Goal: Information Seeking & Learning: Learn about a topic

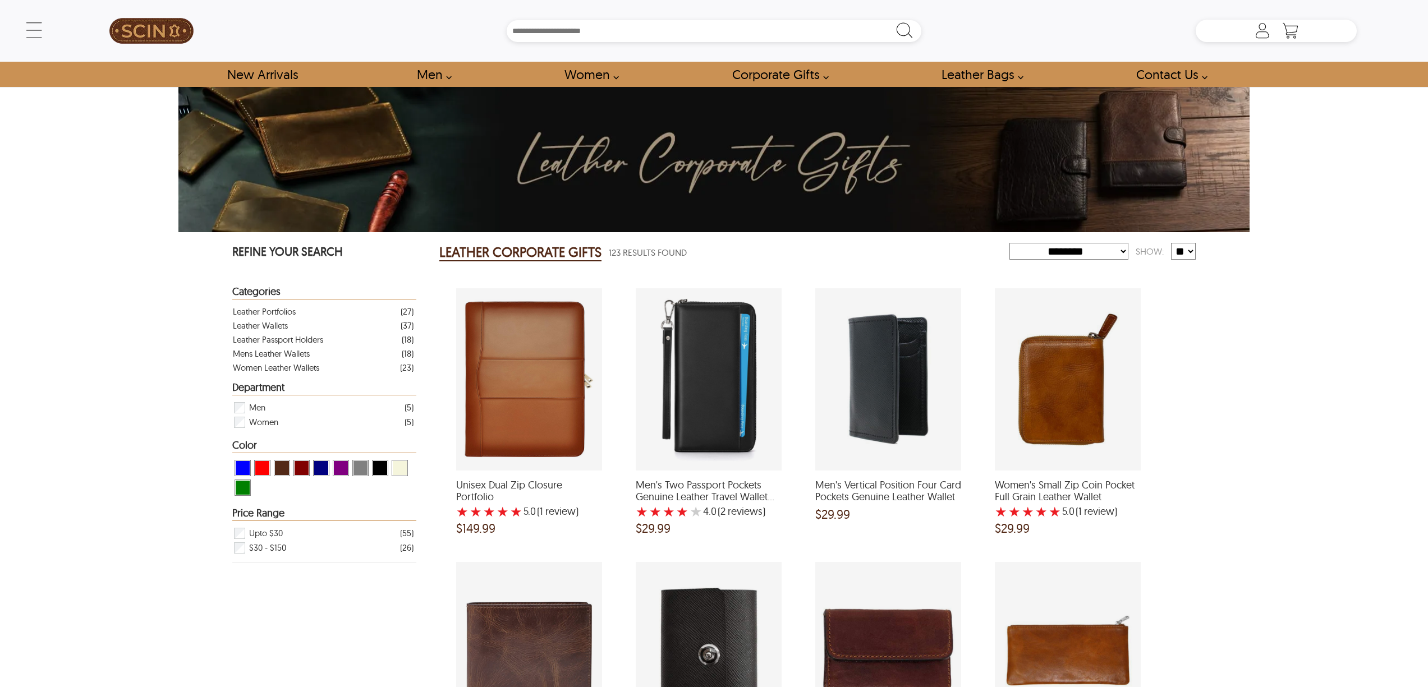
select select "********"
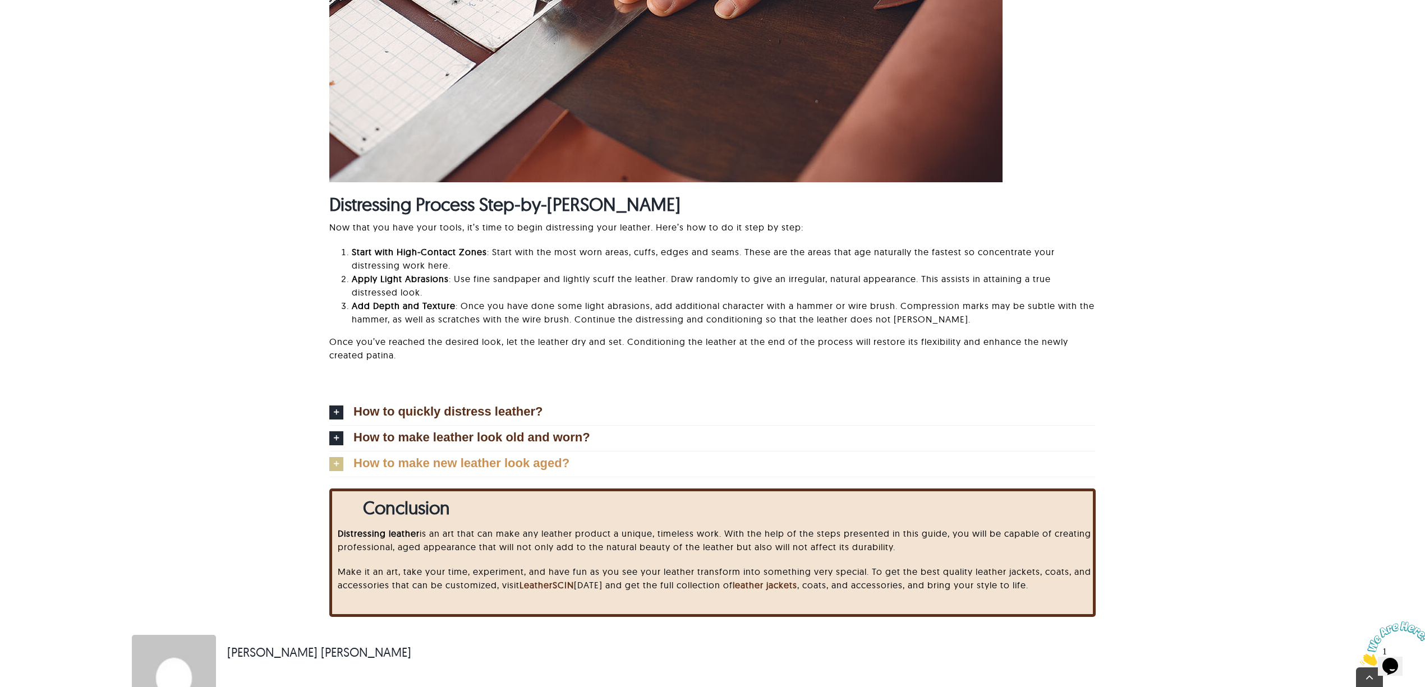
scroll to position [3292, 0]
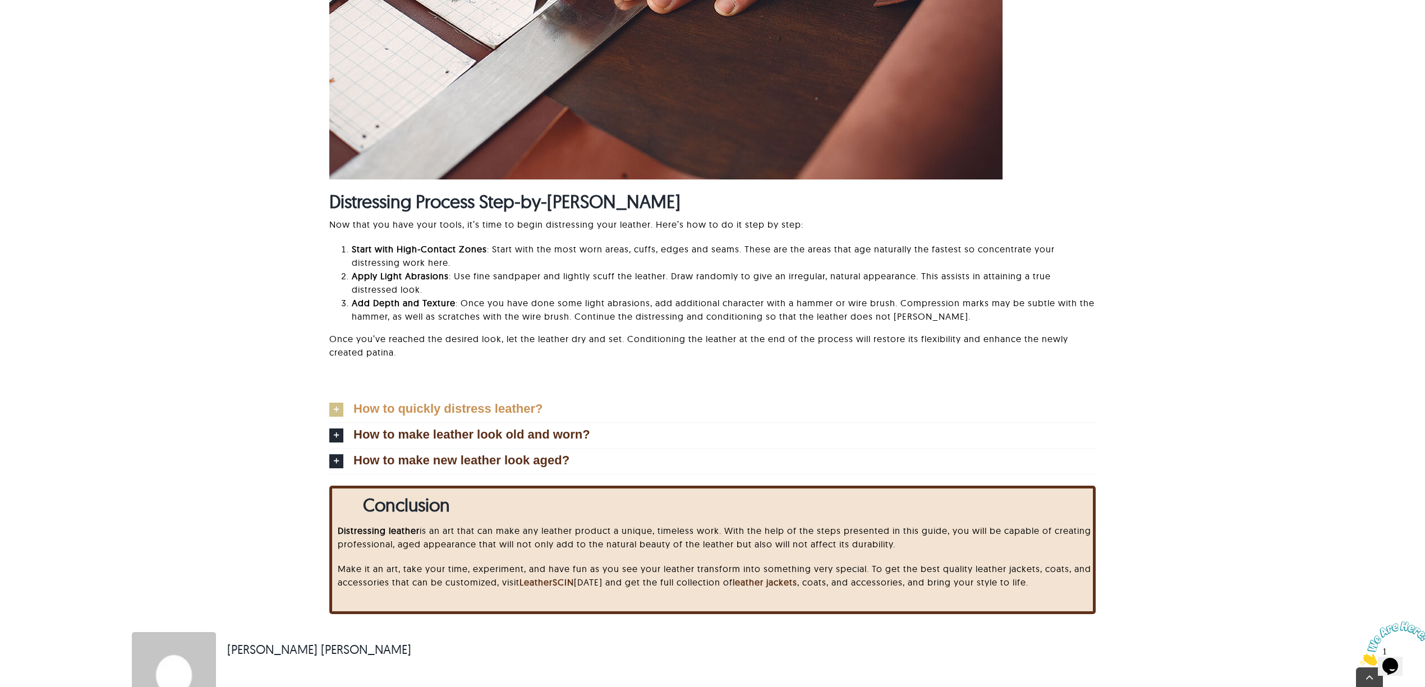
click at [396, 414] on link "How to quickly distress leather?" at bounding box center [712, 409] width 767 height 25
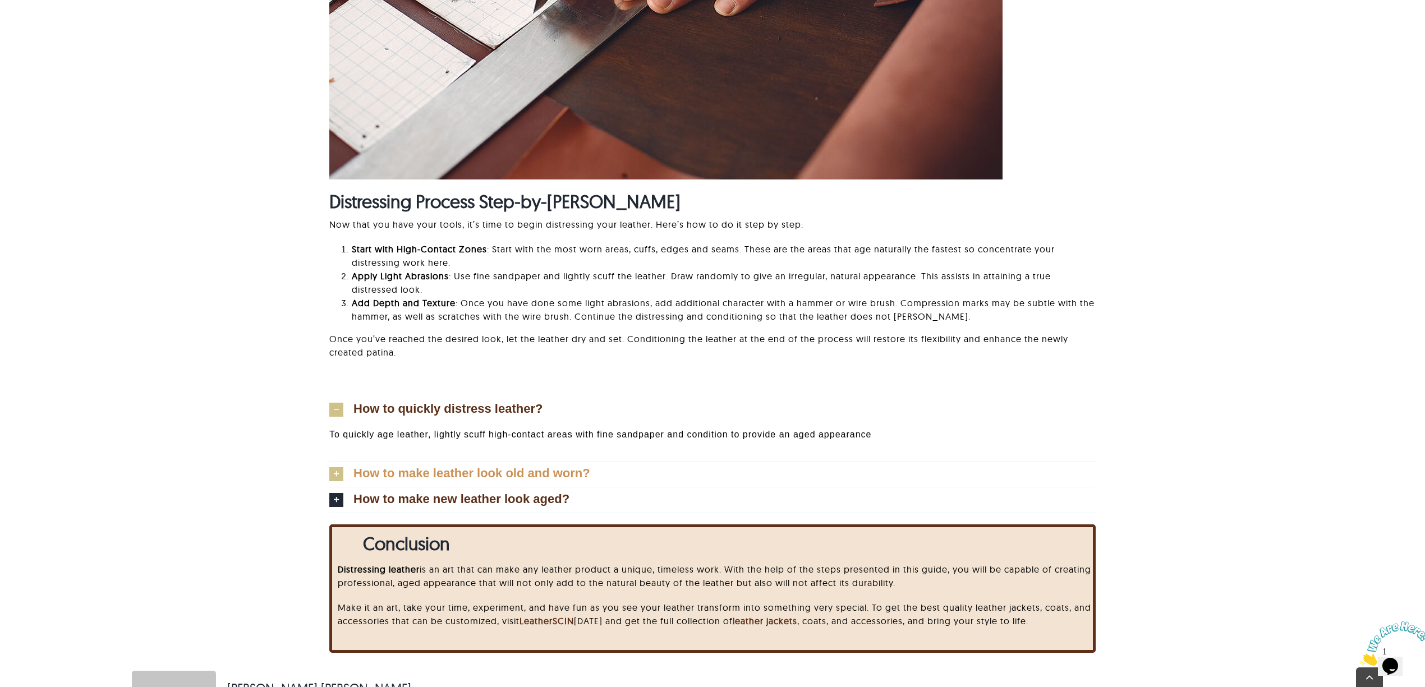
click at [415, 473] on span "How to make leather look old and worn?" at bounding box center [472, 473] width 237 height 12
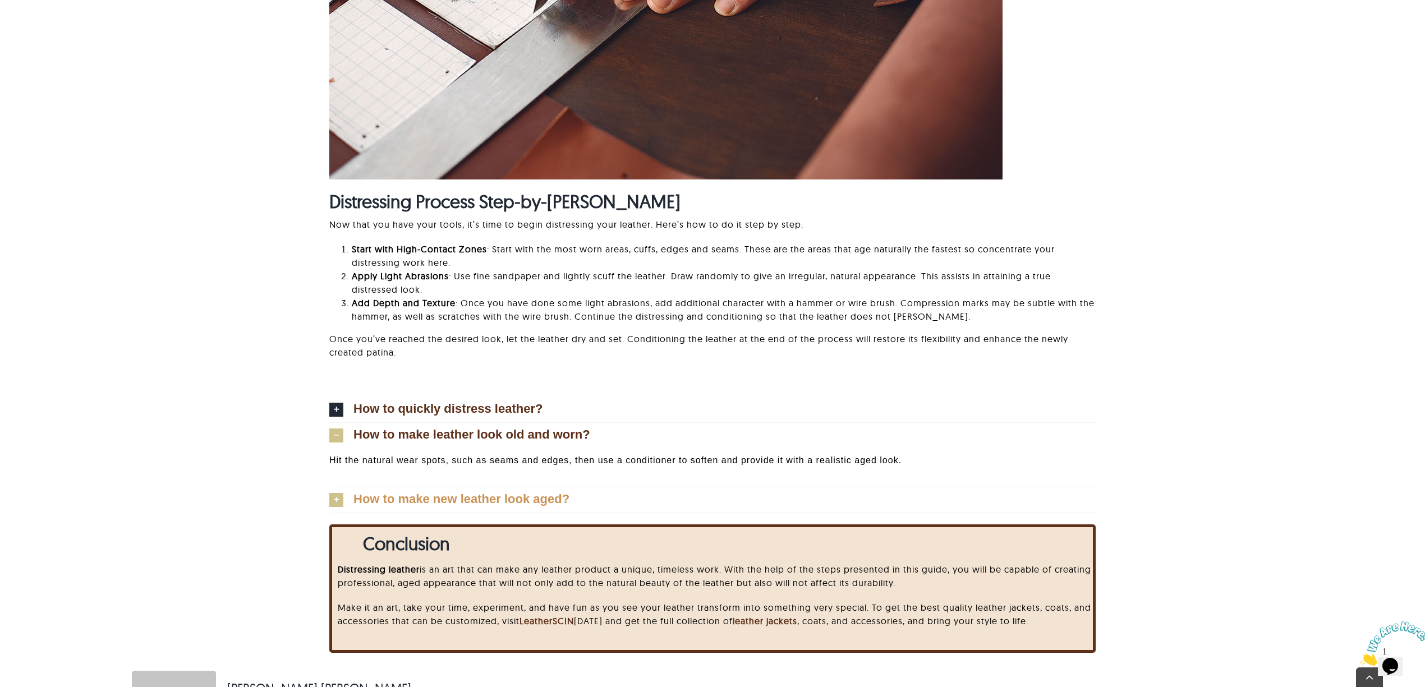
click at [420, 506] on span "How to make new leather look aged?" at bounding box center [462, 499] width 216 height 12
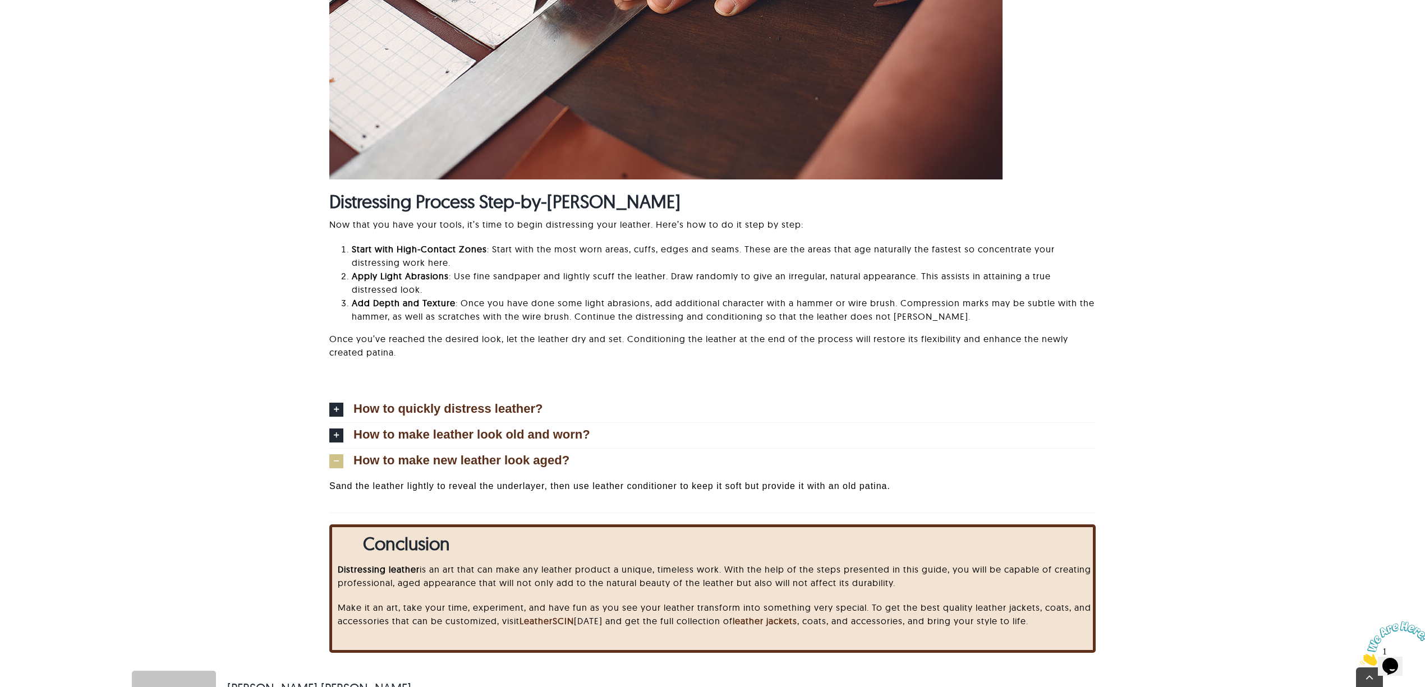
scroll to position [3367, 0]
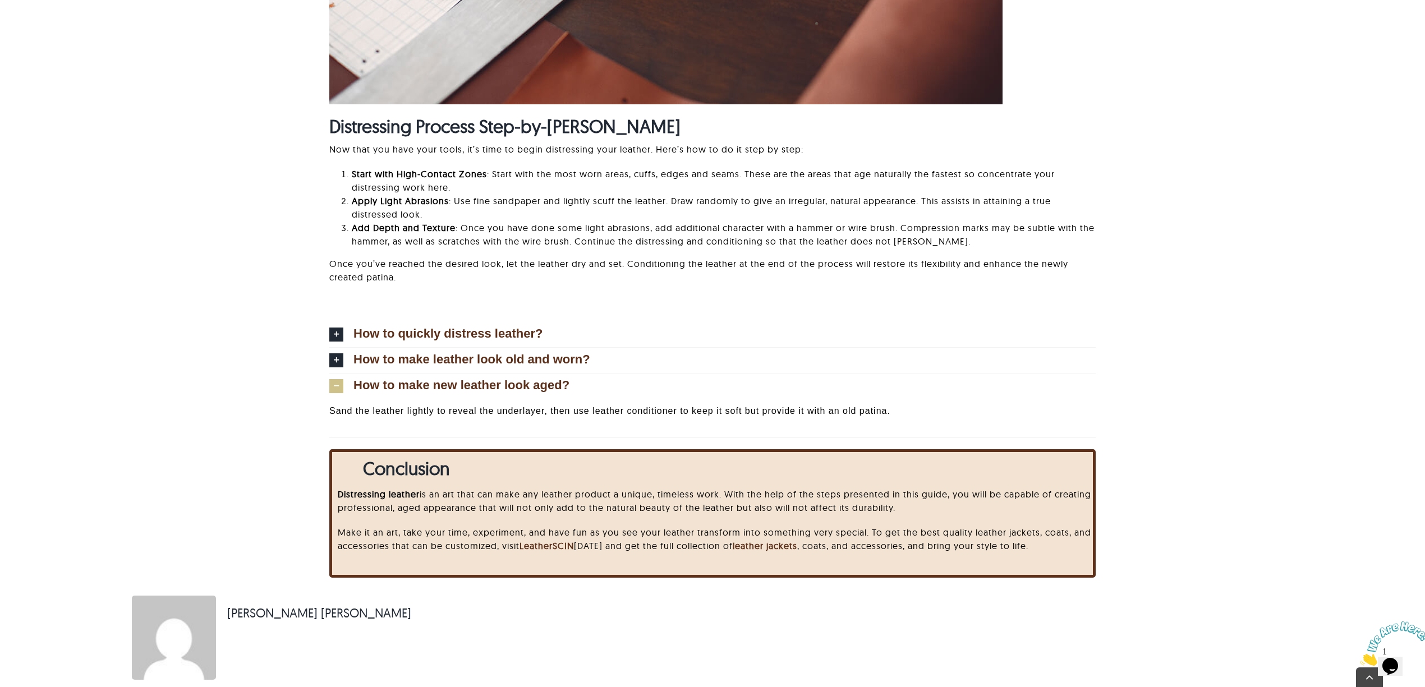
click at [379, 472] on strong "Conclusion" at bounding box center [406, 468] width 87 height 22
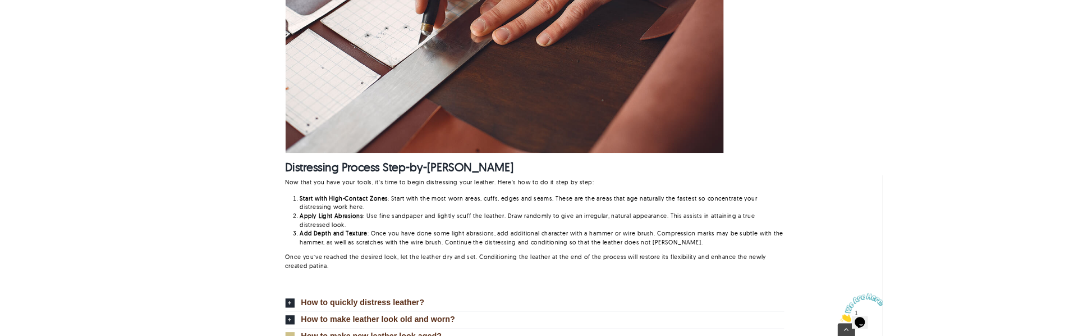
scroll to position [3573, 0]
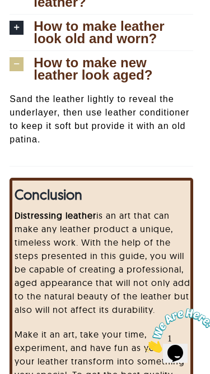
scroll to position [4097, 0]
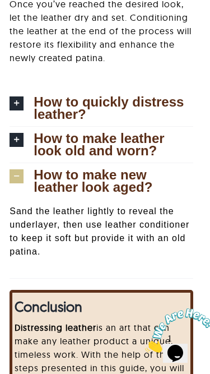
click at [71, 96] on span "How to quickly distress leather?" at bounding box center [114, 108] width 160 height 25
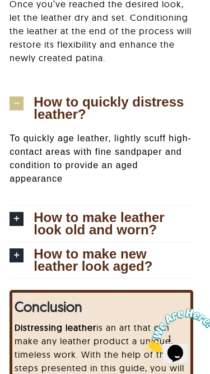
click at [72, 101] on span "How to quickly distress leather?" at bounding box center [114, 108] width 160 height 25
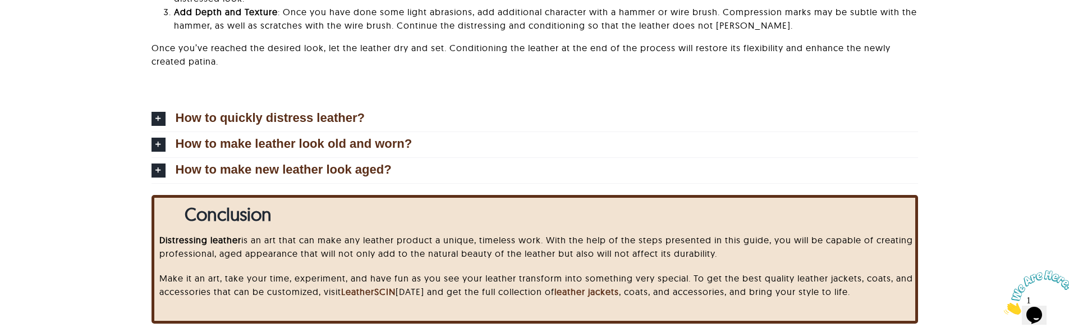
scroll to position [3583, 0]
drag, startPoint x: 174, startPoint y: 213, endPoint x: 315, endPoint y: 213, distance: 140.9
click at [315, 213] on div "Conclusion ﻿ Distressing leather is an art that can make any leather product a …" at bounding box center [538, 254] width 768 height 112
click at [173, 214] on div "Conclusion ﻿ Distressing leather is an art that can make any leather product a …" at bounding box center [538, 254] width 768 height 112
drag, startPoint x: 182, startPoint y: 210, endPoint x: 150, endPoint y: 214, distance: 32.2
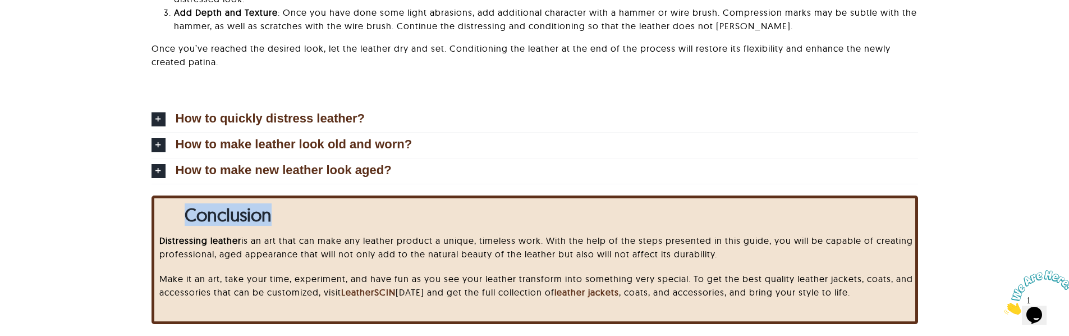
click at [150, 214] on div "Conclusion ﻿ Distressing leather is an art that can make any leather product a …" at bounding box center [534, 268] width 951 height 146
click at [159, 214] on div "Conclusion ﻿ Distressing leather is an art that can make any leather product a …" at bounding box center [538, 254] width 768 height 112
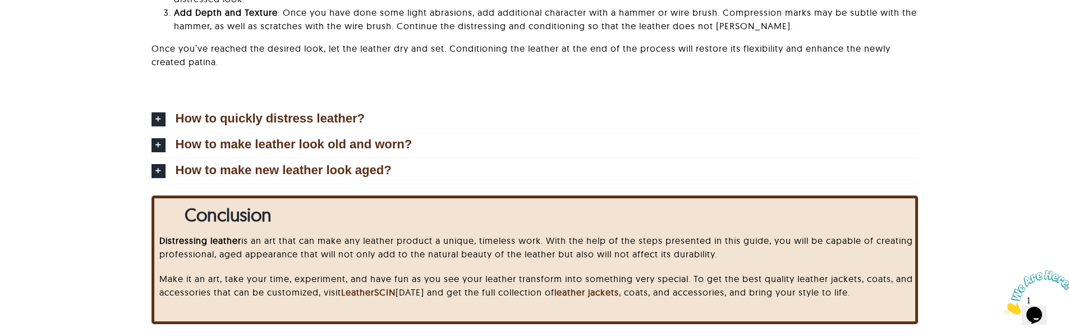
click at [161, 213] on div "Conclusion ﻿ Distressing leather is an art that can make any leather product a …" at bounding box center [538, 254] width 768 height 112
drag, startPoint x: 161, startPoint y: 213, endPoint x: 311, endPoint y: 213, distance: 151.0
click at [311, 213] on div "Conclusion ﻿ Distressing leather is an art that can make any leather product a …" at bounding box center [538, 254] width 768 height 112
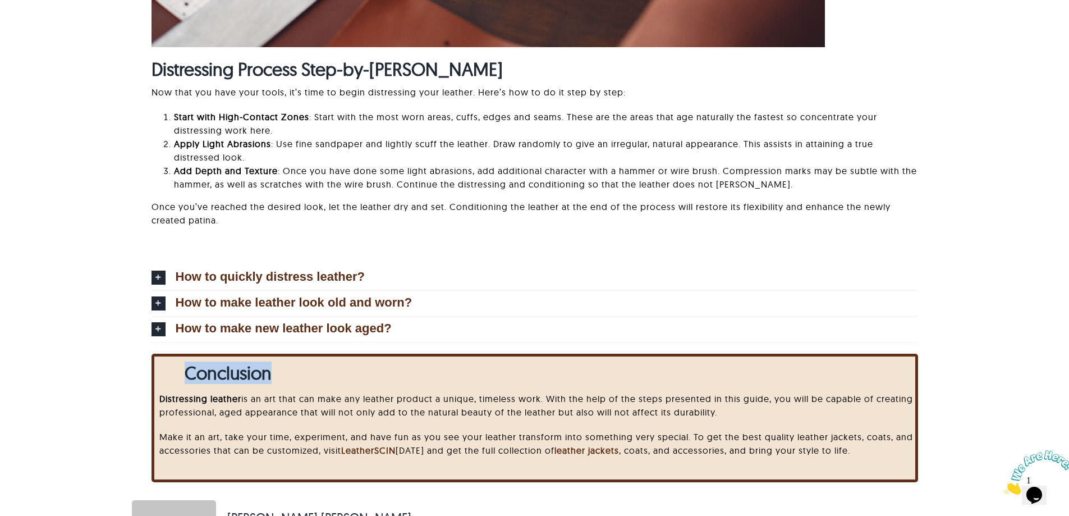
scroll to position [3423, 0]
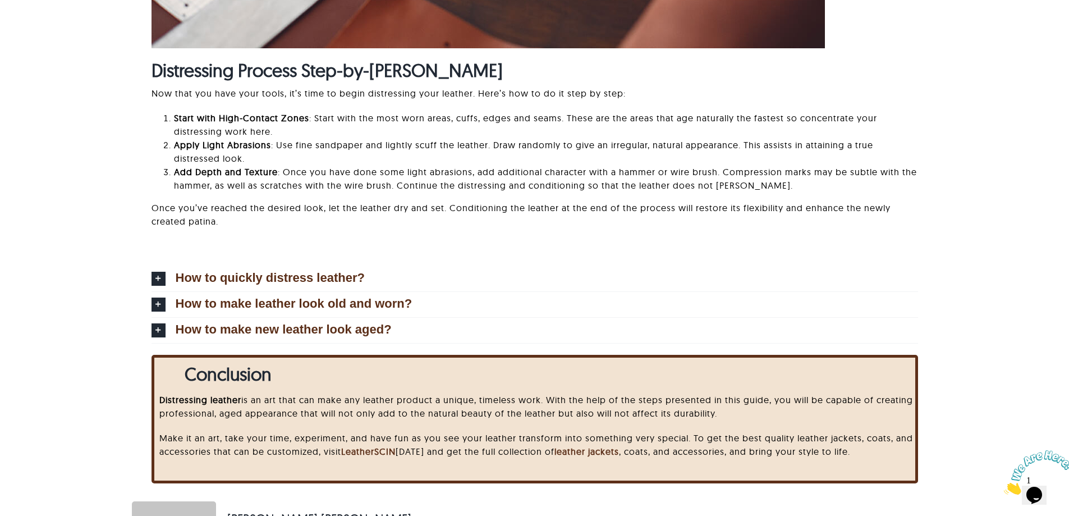
click at [488, 261] on div "How to quickly distress leather? To quickly age leather, lightly scuff high-con…" at bounding box center [535, 296] width 767 height 93
drag, startPoint x: 547, startPoint y: 0, endPoint x: 589, endPoint y: 227, distance: 231.2
click at [590, 221] on p "Once you’ve reached the desired look, let the leather dry and set. Conditioning…" at bounding box center [535, 214] width 767 height 27
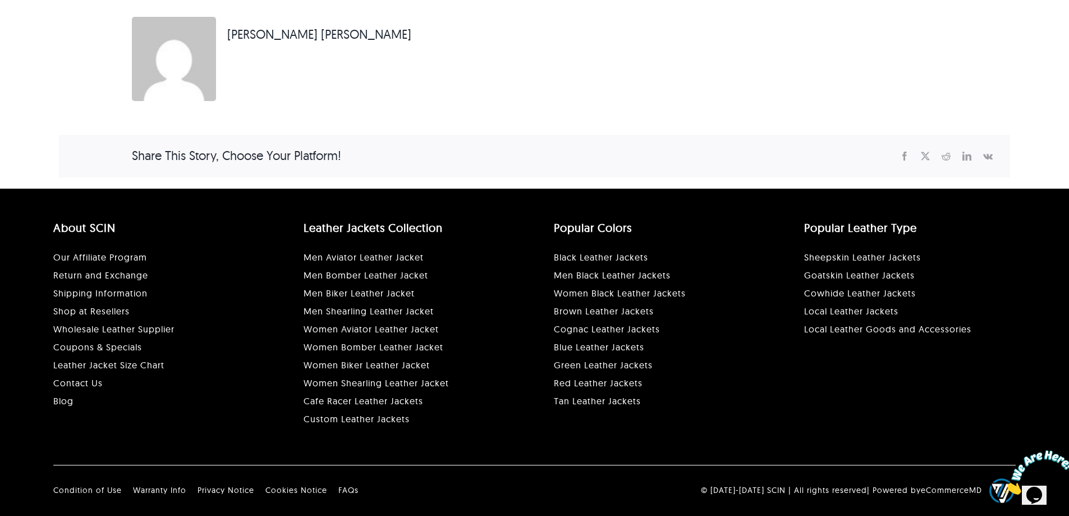
scroll to position [3627, 0]
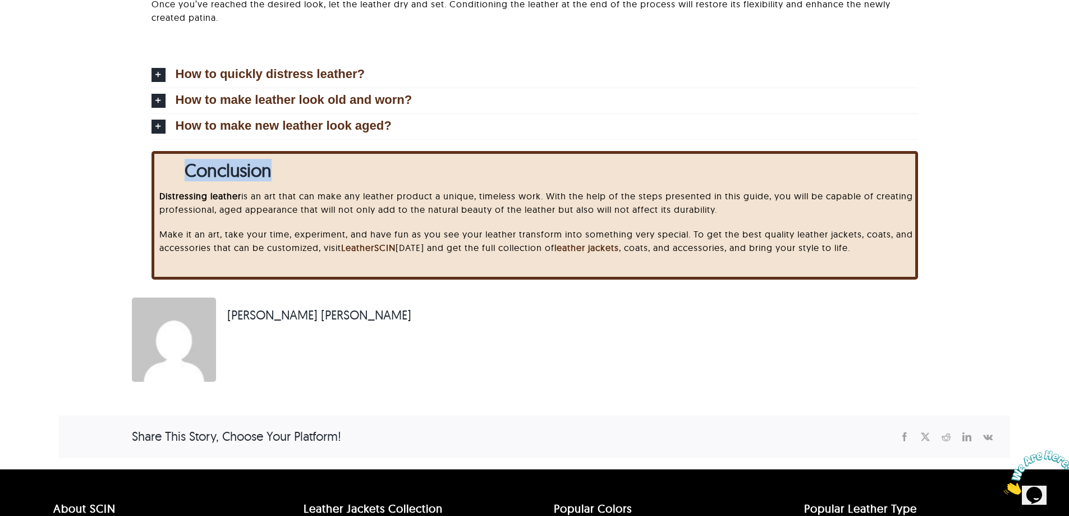
drag, startPoint x: 182, startPoint y: 173, endPoint x: 162, endPoint y: 168, distance: 20.4
click at [142, 173] on div "Conclusion ﻿ Distressing leather is an art that can make any leather product a …" at bounding box center [534, 224] width 951 height 146
click at [164, 167] on div "Conclusion ﻿ Distressing leather is an art that can make any leather product a …" at bounding box center [538, 210] width 768 height 112
drag, startPoint x: 162, startPoint y: 166, endPoint x: 384, endPoint y: 166, distance: 222.2
click at [383, 166] on div "Conclusion ﻿ Distressing leather is an art that can make any leather product a …" at bounding box center [538, 210] width 768 height 112
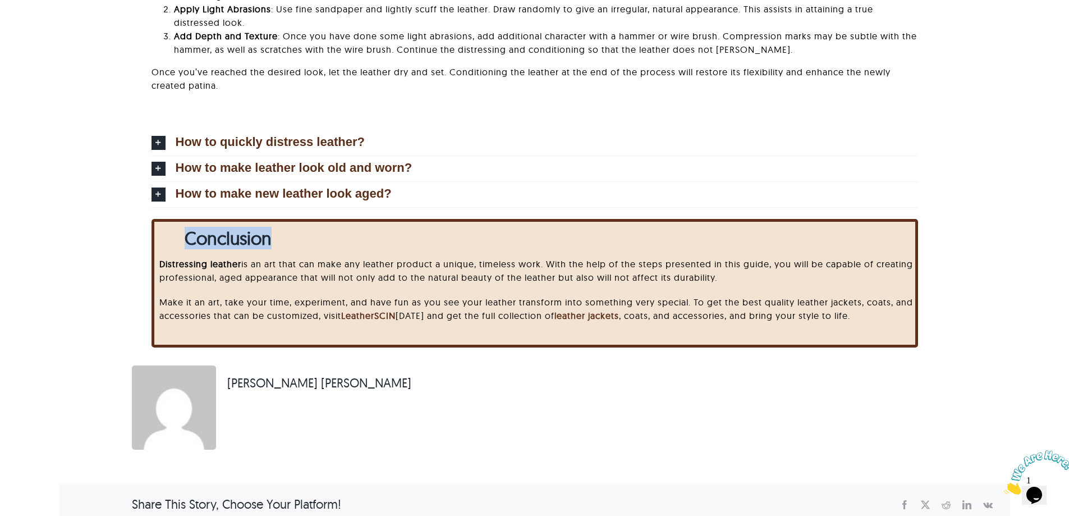
scroll to position [3459, 0]
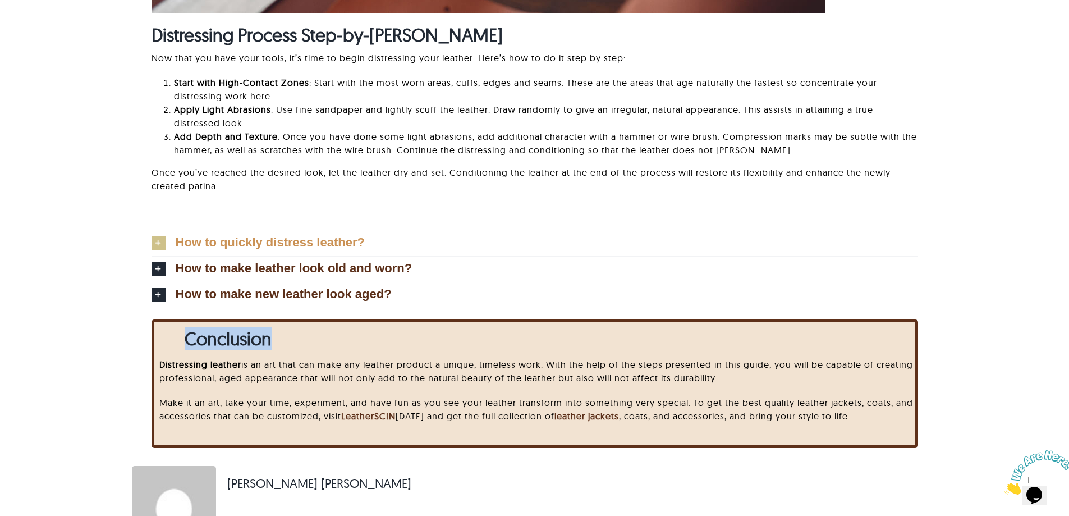
click at [162, 236] on icon at bounding box center [159, 243] width 14 height 14
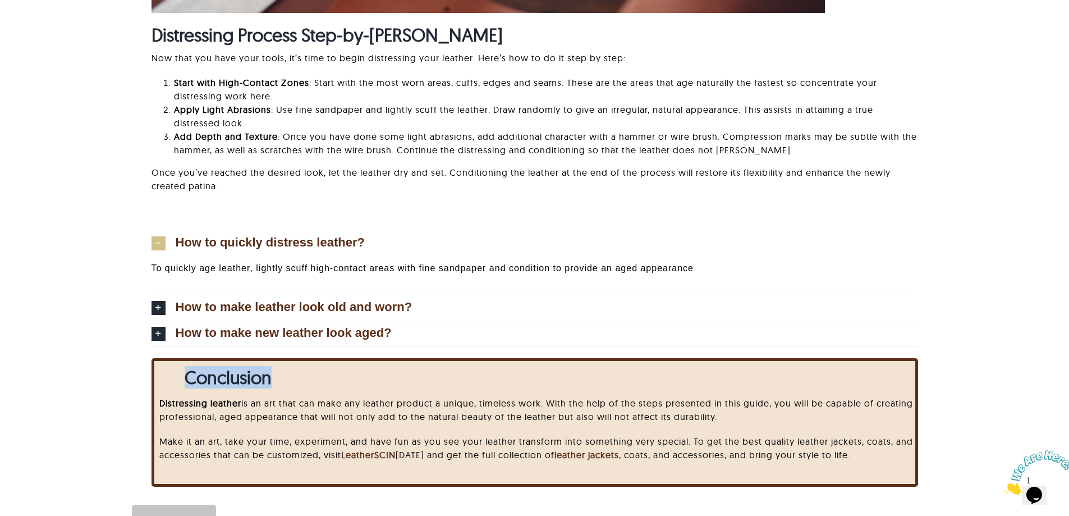
click at [162, 236] on icon at bounding box center [159, 243] width 14 height 14
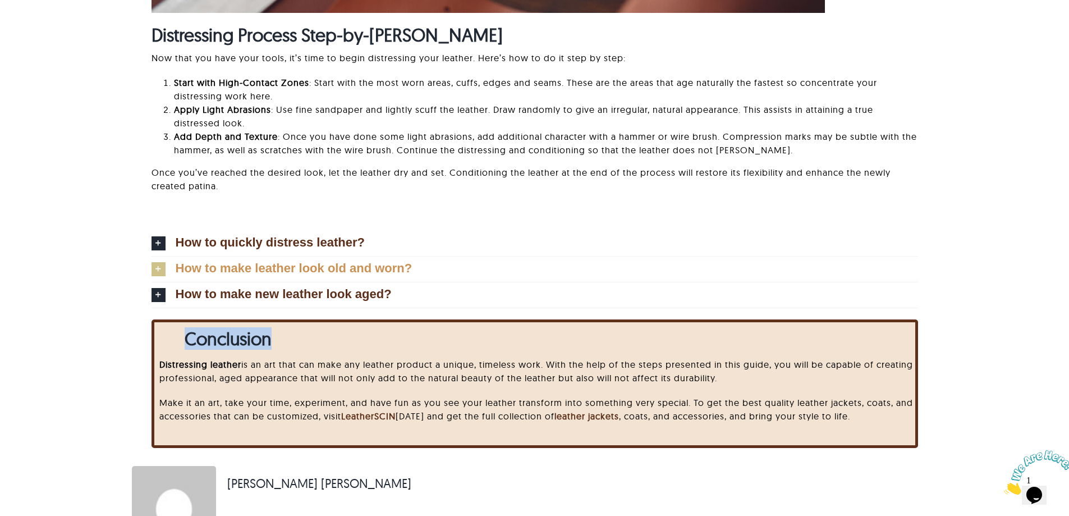
click at [153, 265] on icon at bounding box center [159, 269] width 14 height 14
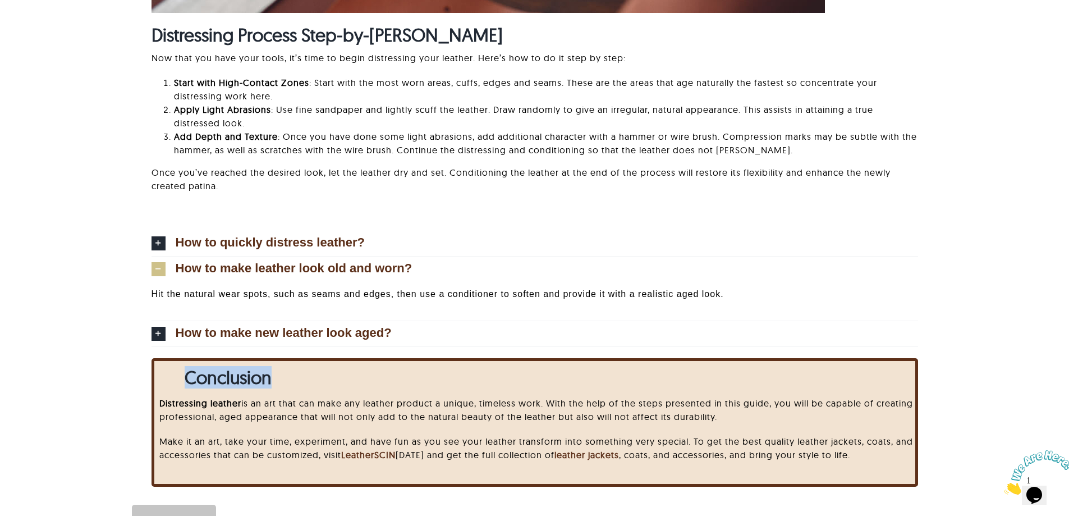
click at [153, 265] on icon at bounding box center [159, 269] width 14 height 14
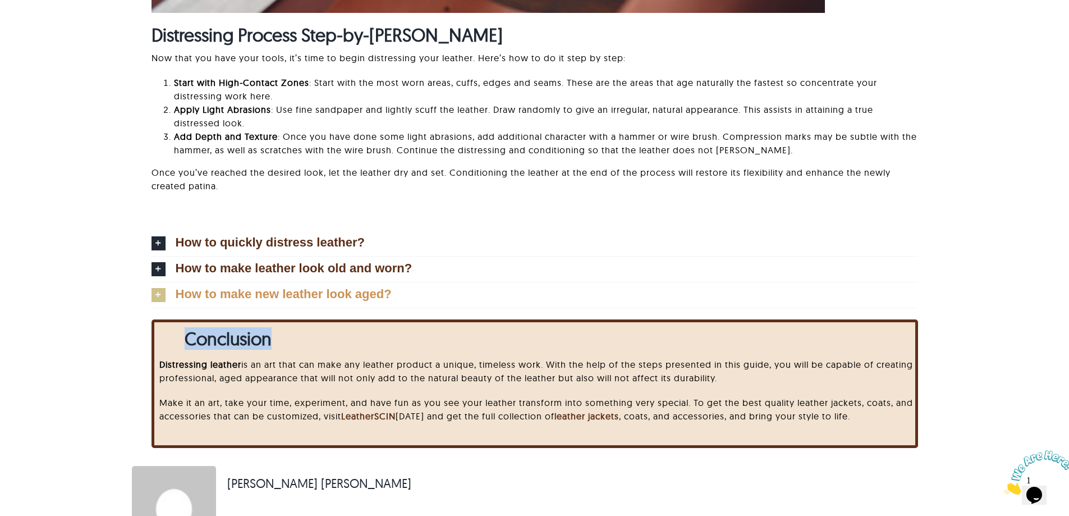
click at [157, 292] on icon at bounding box center [159, 295] width 14 height 14
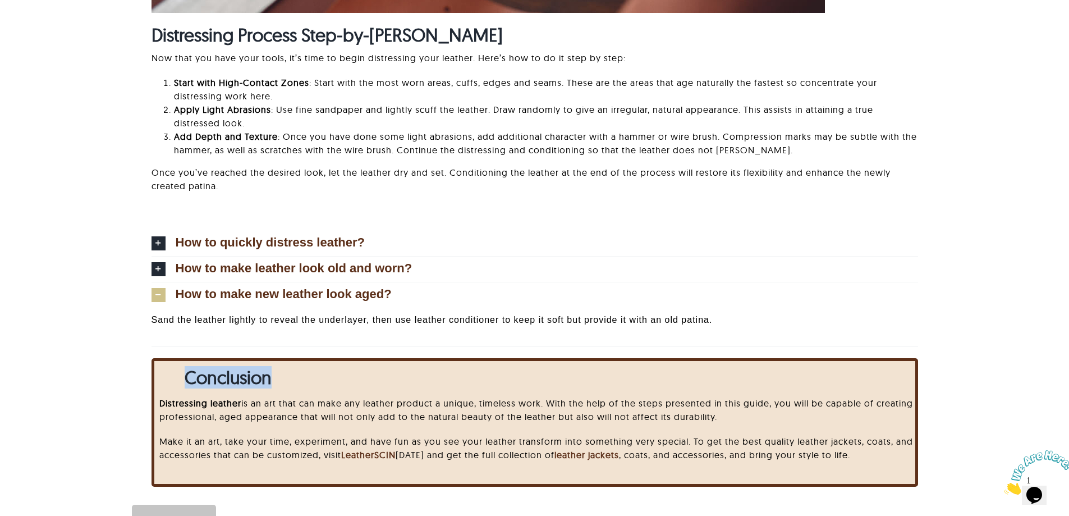
click at [157, 292] on icon at bounding box center [159, 295] width 14 height 14
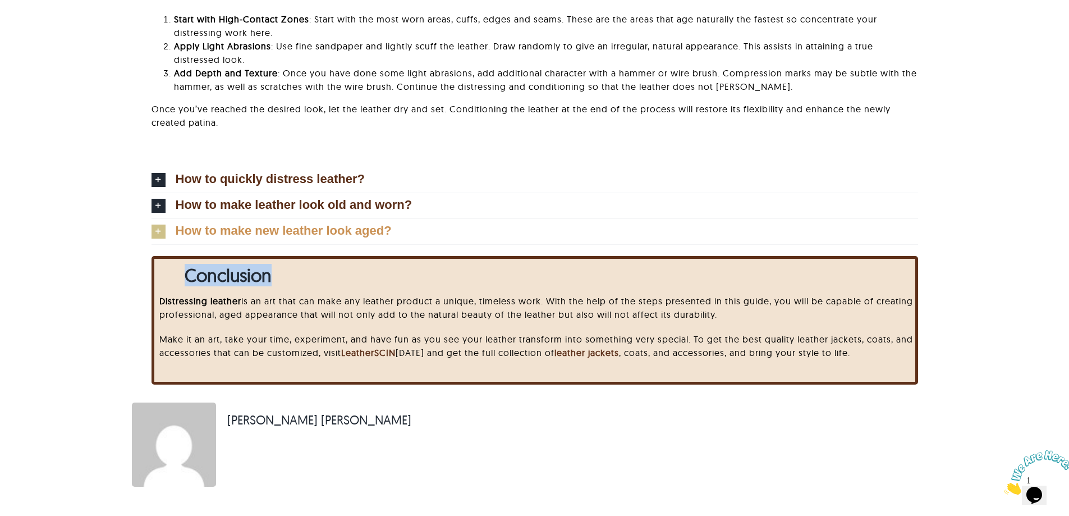
scroll to position [3571, 0]
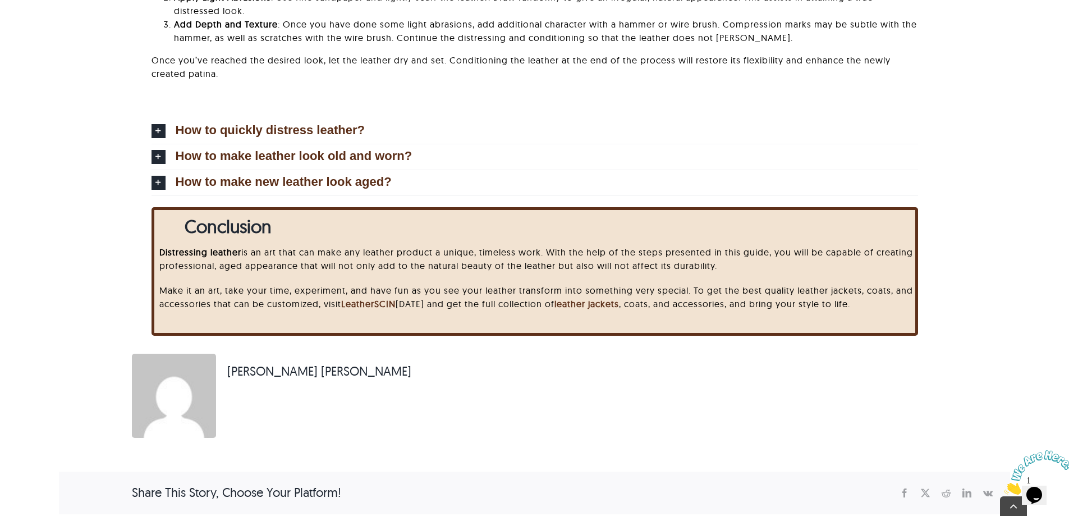
click at [164, 239] on div "Conclusion ﻿ Distressing leather is an art that can make any leather product a …" at bounding box center [538, 266] width 768 height 112
drag, startPoint x: 162, startPoint y: 229, endPoint x: 285, endPoint y: 230, distance: 122.9
click at [285, 230] on div "Conclusion ﻿ Distressing leather is an art that can make any leather product a …" at bounding box center [538, 266] width 768 height 112
click at [285, 230] on h2 "Conclusion" at bounding box center [553, 226] width 737 height 21
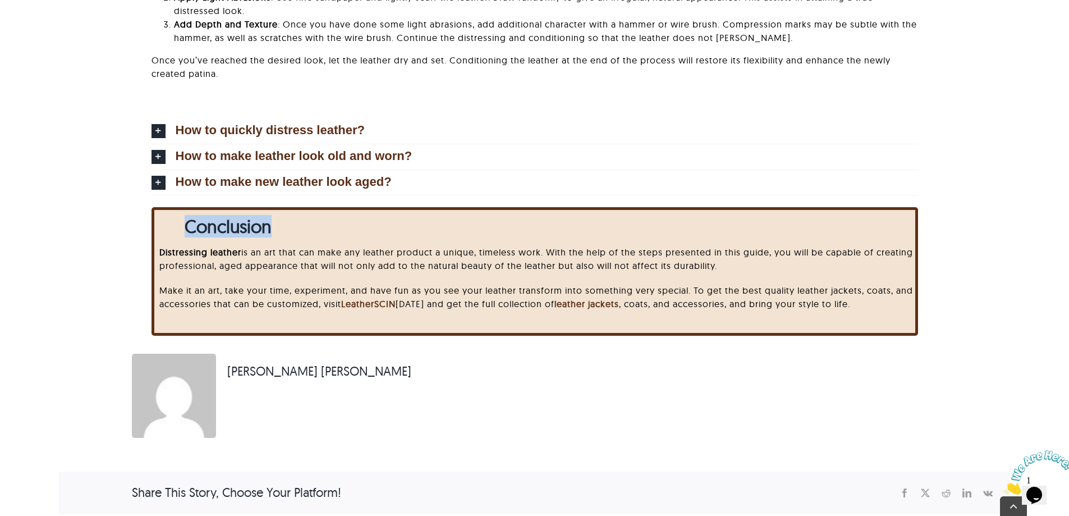
click at [285, 230] on h2 "Conclusion" at bounding box center [553, 226] width 737 height 21
click at [267, 233] on strong "Conclusion" at bounding box center [228, 226] width 87 height 22
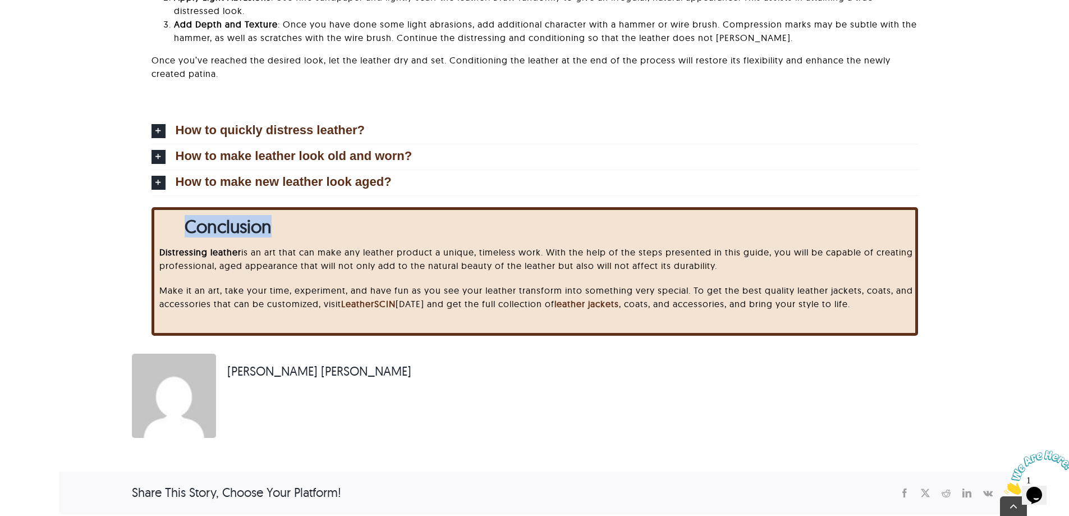
click at [267, 233] on strong "Conclusion" at bounding box center [228, 226] width 87 height 22
click at [222, 233] on strong "Conclusion" at bounding box center [228, 226] width 87 height 22
click at [279, 236] on h2 "Conclusion" at bounding box center [553, 226] width 737 height 21
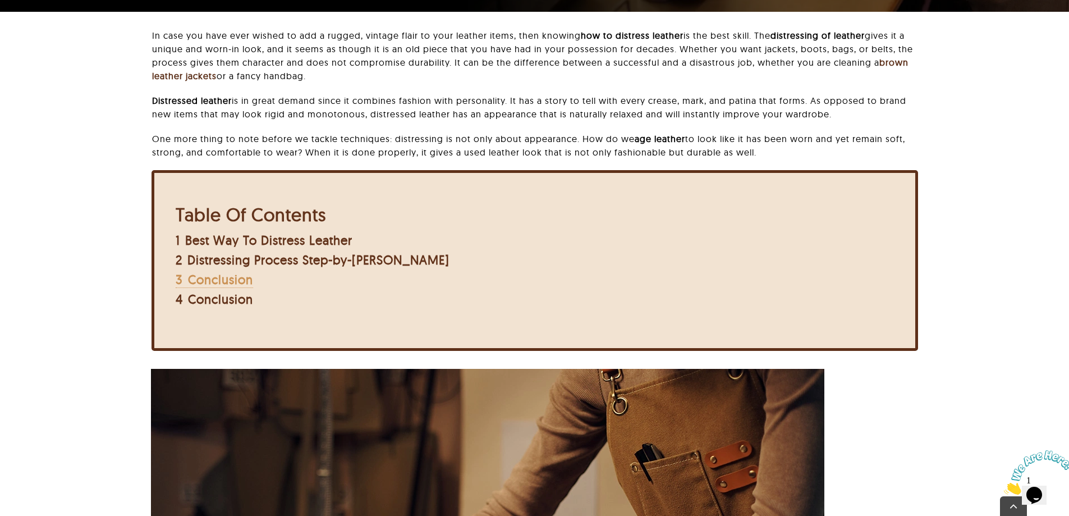
scroll to position [393, 0]
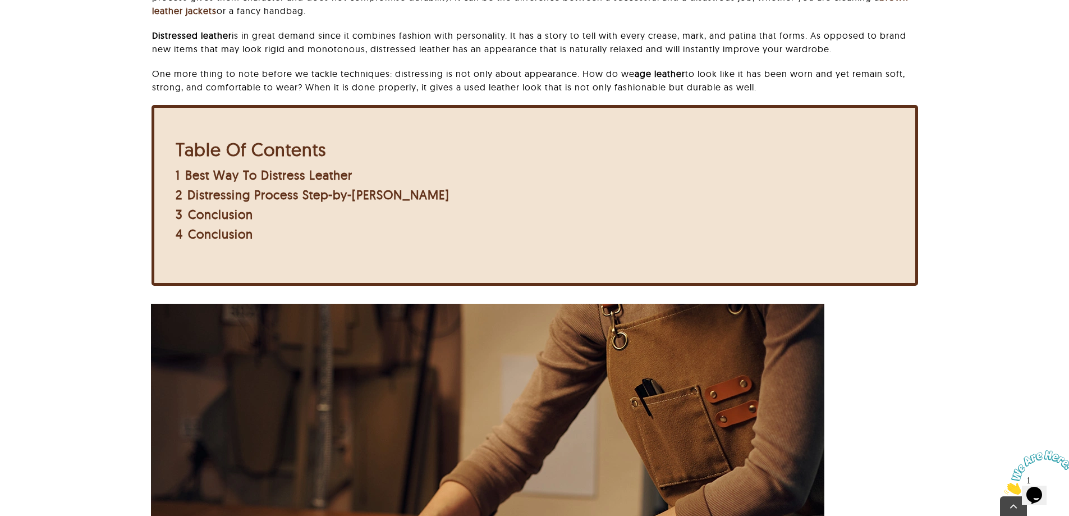
click at [233, 166] on div "1 Best Way To Distress Leather" at bounding box center [313, 175] width 274 height 19
click at [238, 172] on span "Best Way To Distress Leather" at bounding box center [268, 175] width 167 height 16
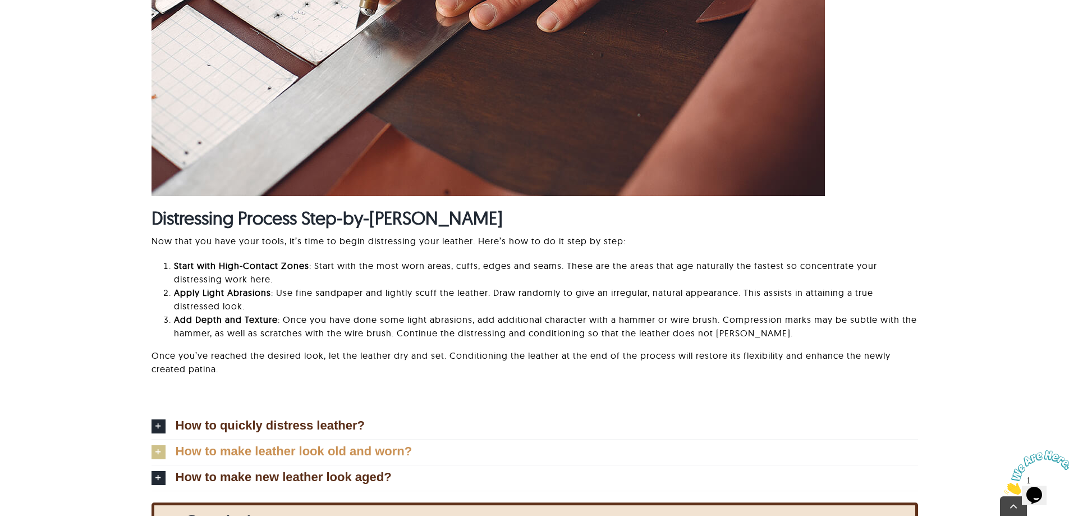
scroll to position [3387, 0]
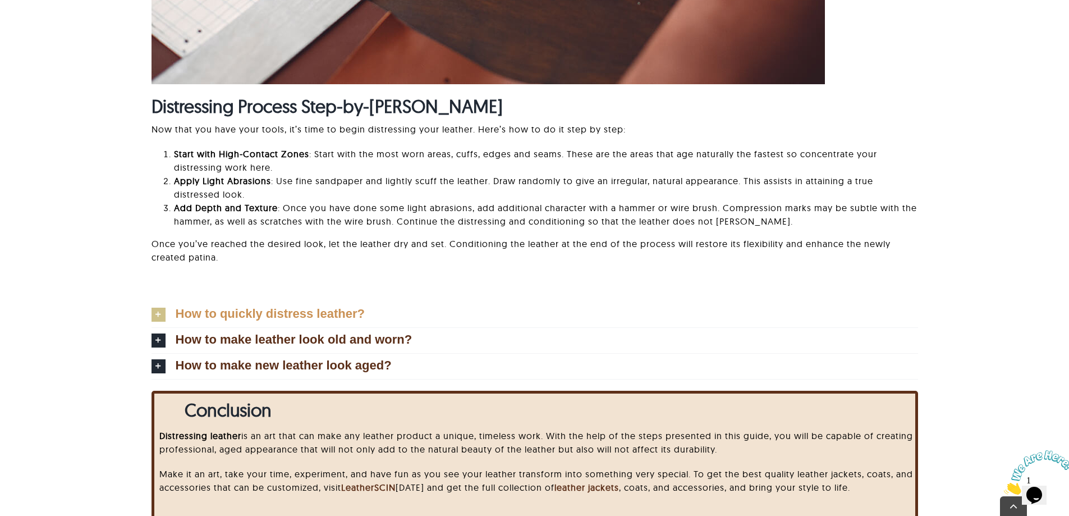
click at [156, 308] on icon at bounding box center [159, 315] width 14 height 14
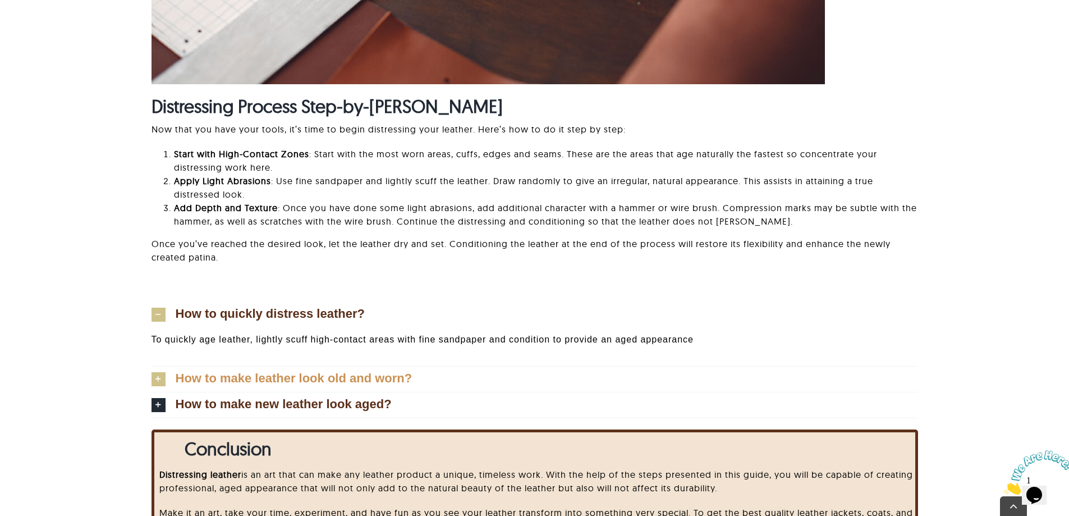
click at [152, 377] on icon at bounding box center [159, 379] width 14 height 14
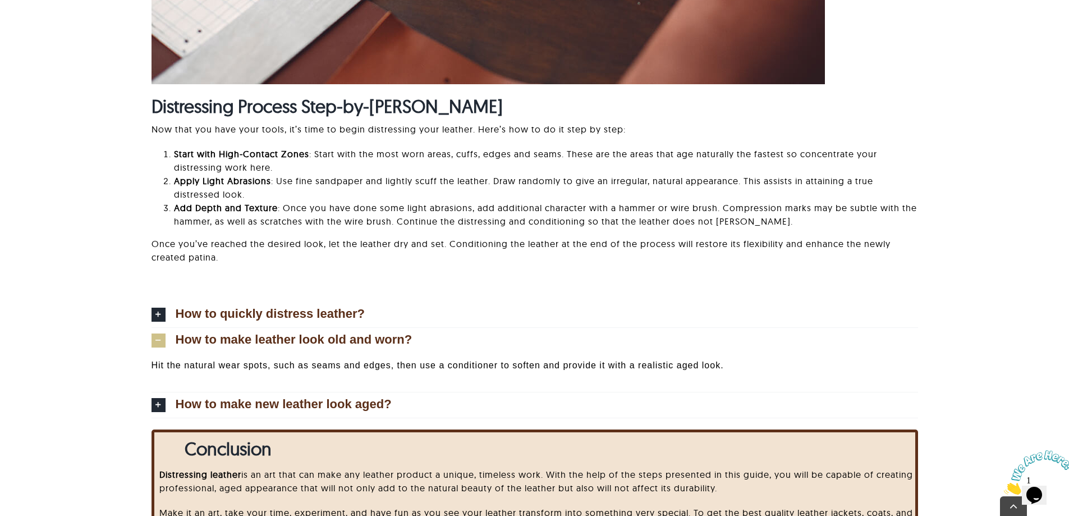
click at [152, 329] on link "How to make leather look old and worn?" at bounding box center [535, 340] width 767 height 25
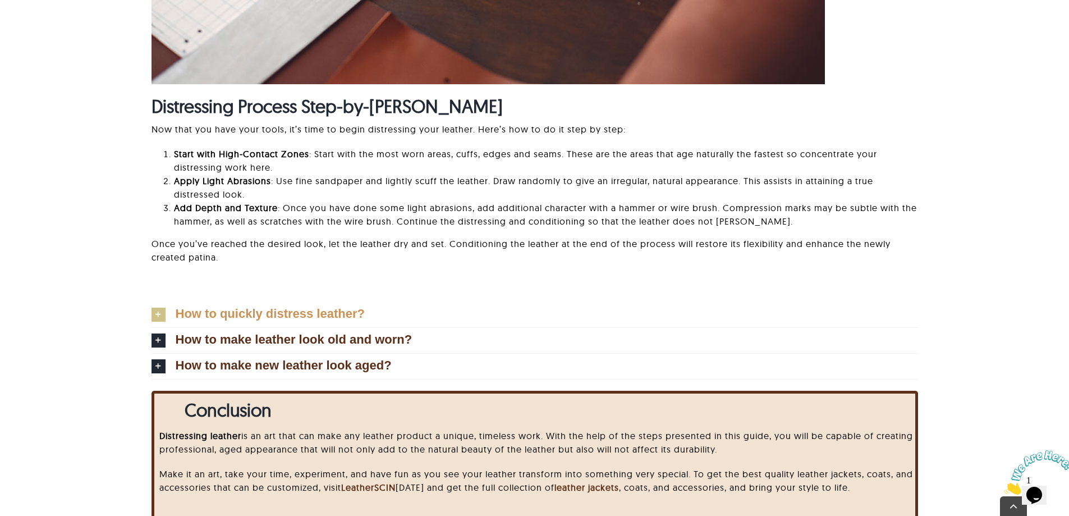
click at [155, 317] on icon at bounding box center [159, 315] width 14 height 14
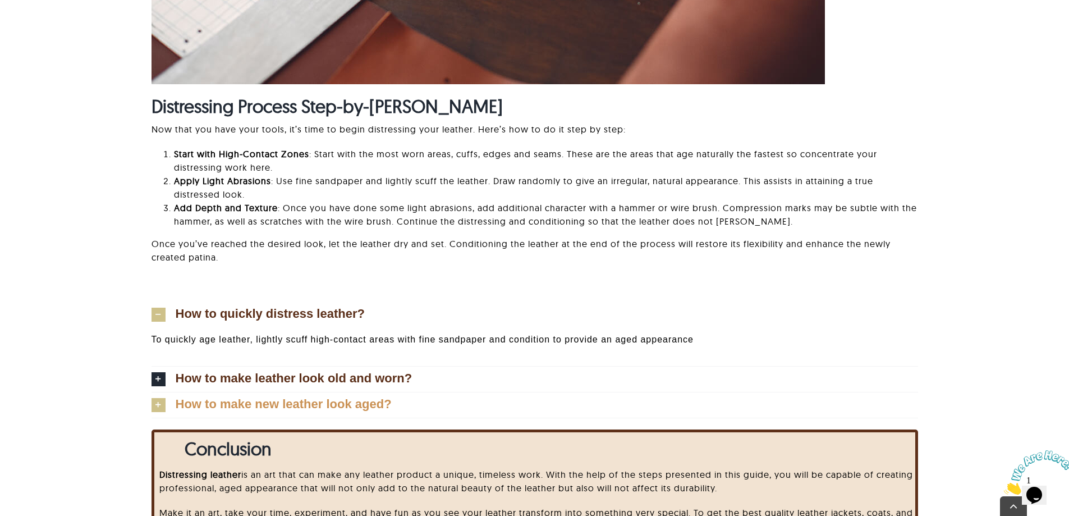
click at [168, 403] on link "How to make new leather look aged?" at bounding box center [535, 404] width 767 height 25
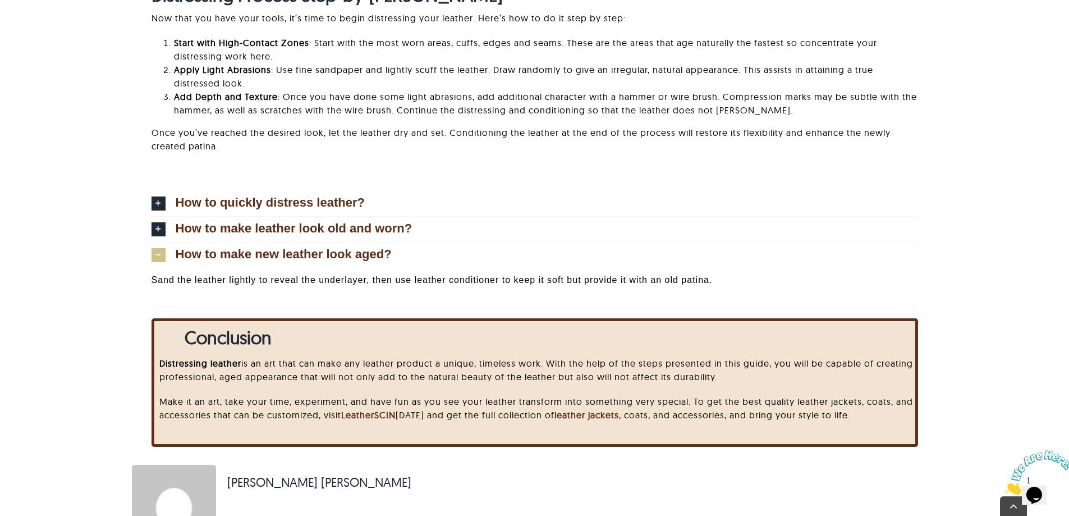
scroll to position [3500, 0]
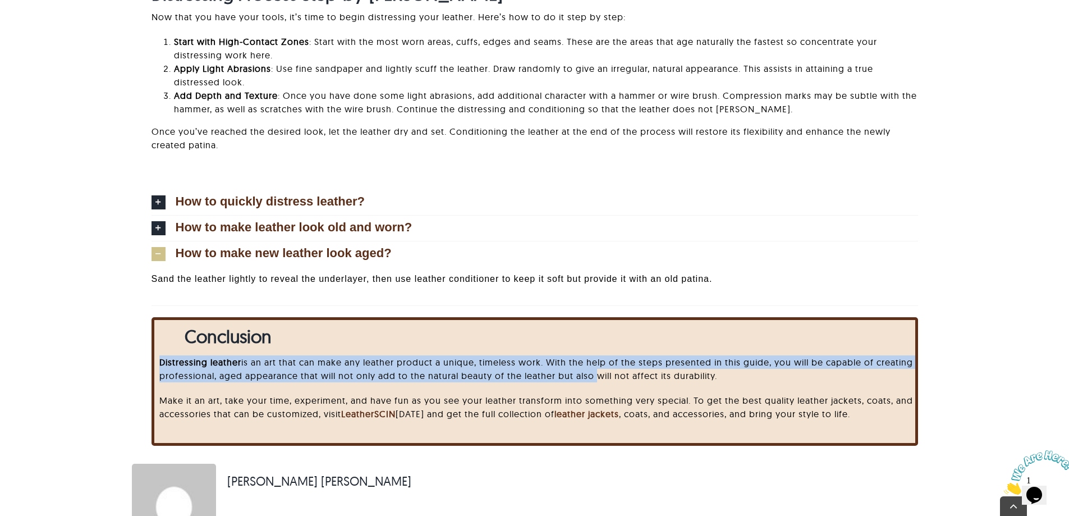
drag, startPoint x: 162, startPoint y: 360, endPoint x: 608, endPoint y: 368, distance: 446.2
click at [594, 376] on p "﻿ Distressing leather is an art that can make any leather product a unique, tim…" at bounding box center [540, 368] width 763 height 27
click at [608, 368] on p "﻿ Distressing leather is an art that can make any leather product a unique, tim…" at bounding box center [540, 368] width 763 height 27
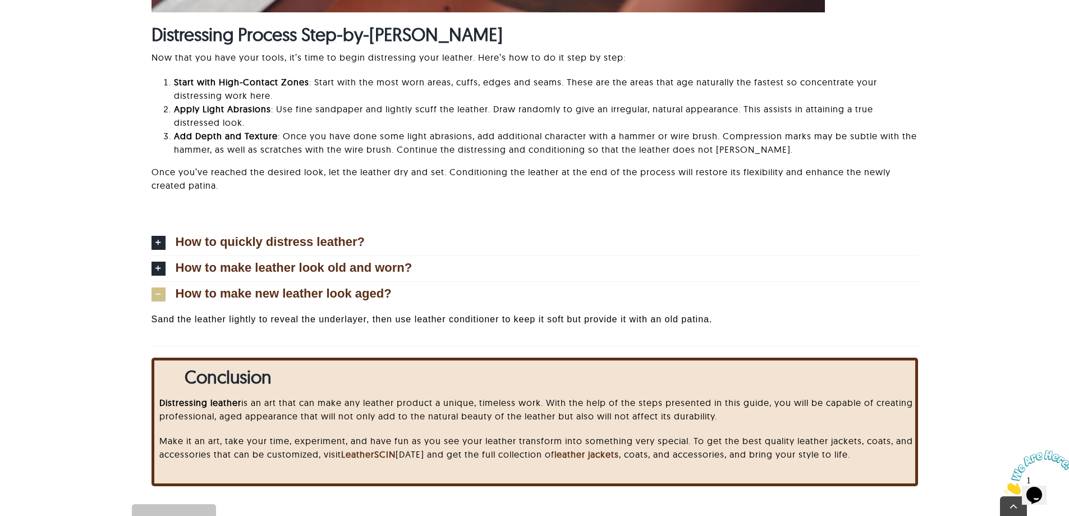
scroll to position [3515, 0]
